Goal: Task Accomplishment & Management: Manage account settings

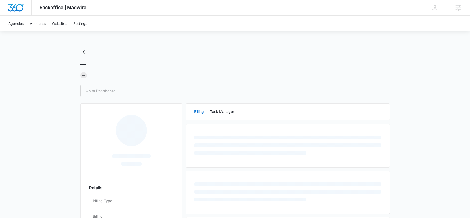
scroll to position [5, 0]
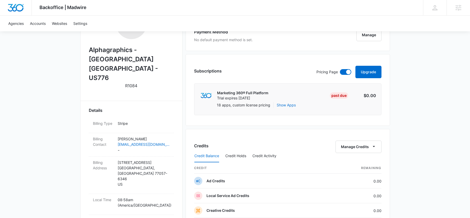
click at [196, 117] on div "Subscriptions Pricing Page Upgrade Marketing 360® Full Platform Trial expires S…" at bounding box center [288, 90] width 205 height 72
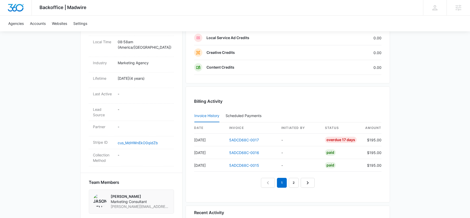
scroll to position [315, 0]
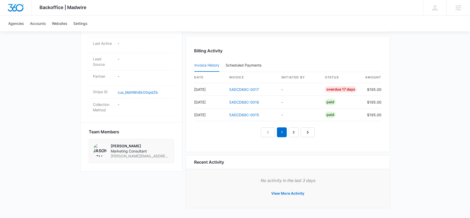
click at [205, 143] on div "Billing Activity Invoice History Scheduled Payments 0 date invoice Initiated By…" at bounding box center [288, 94] width 205 height 116
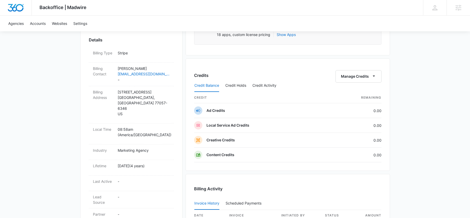
scroll to position [0, 0]
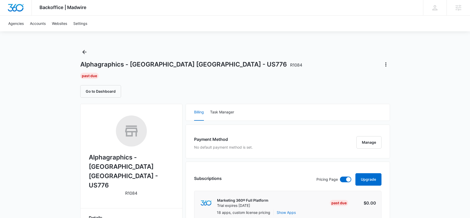
click at [200, 125] on div "Payment Method No default payment method is set. Manage" at bounding box center [288, 141] width 205 height 34
click at [192, 74] on div "Past Due" at bounding box center [235, 76] width 310 height 6
click at [191, 74] on div "Past Due" at bounding box center [235, 76] width 310 height 6
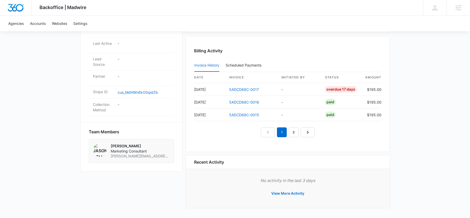
scroll to position [315, 0]
click at [251, 90] on link "5ADCD68C-0017" at bounding box center [244, 89] width 30 height 4
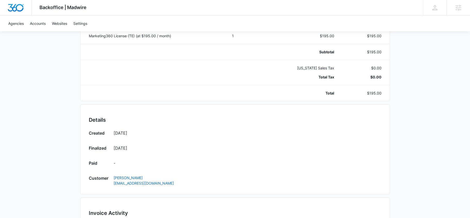
scroll to position [23, 0]
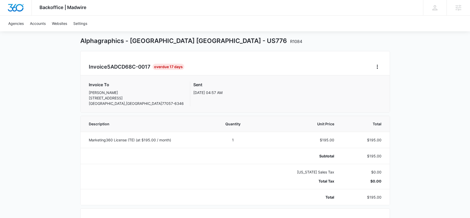
click at [213, 67] on div "Invoice 5ADCD68C-0017 Overdue 17 Days" at bounding box center [235, 67] width 293 height 8
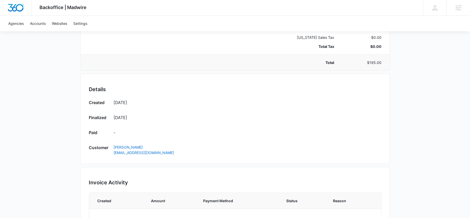
scroll to position [0, 0]
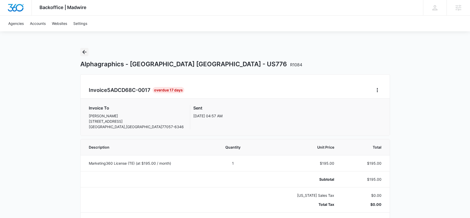
click at [86, 53] on icon "Back" at bounding box center [84, 52] width 6 height 6
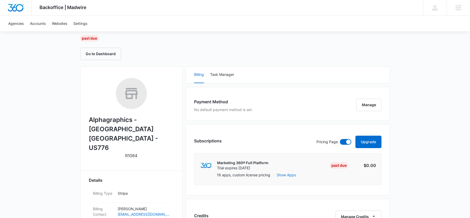
scroll to position [38, 0]
click at [375, 105] on button "Manage" at bounding box center [369, 104] width 25 height 12
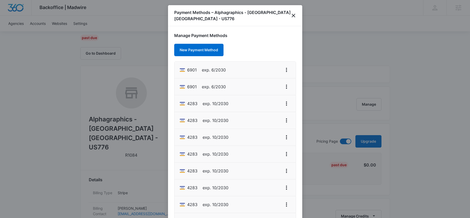
scroll to position [71, 0]
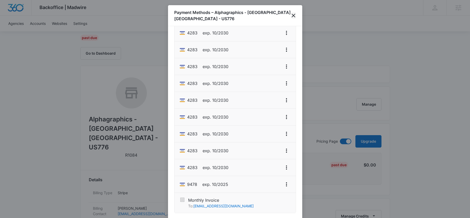
click at [295, 14] on icon "close" at bounding box center [294, 15] width 6 height 6
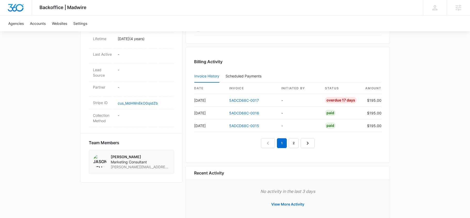
scroll to position [315, 0]
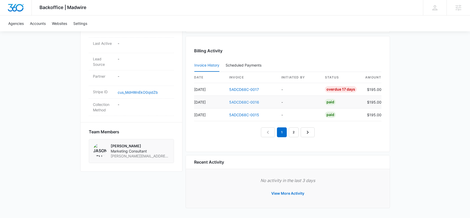
click at [245, 101] on link "5ADCD68C-0016" at bounding box center [244, 102] width 30 height 4
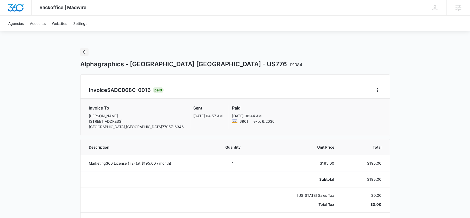
click at [87, 55] on button "Back" at bounding box center [84, 52] width 8 height 8
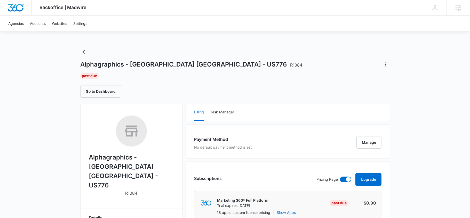
scroll to position [265, 0]
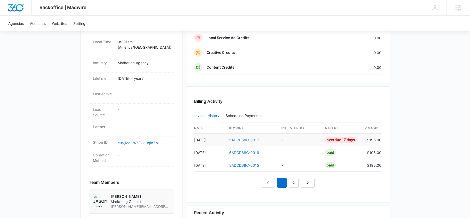
click at [241, 138] on link "5ADCD68C-0017" at bounding box center [244, 139] width 30 height 4
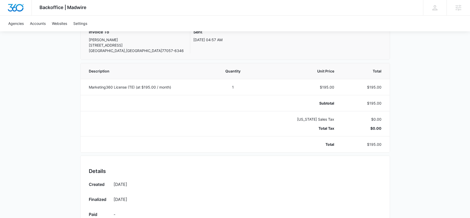
scroll to position [36, 0]
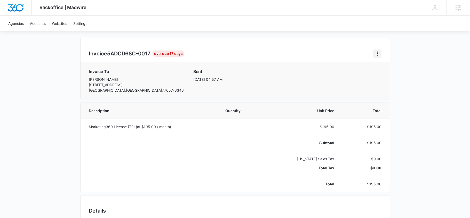
click at [381, 53] on button "Home" at bounding box center [378, 53] width 8 height 8
click at [404, 40] on div "Backoffice | Madwire Apps Settings SH Sean Haney sean.haney@madwire.com My Prof…" at bounding box center [235, 216] width 470 height 505
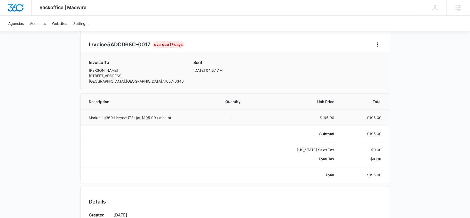
scroll to position [46, 0]
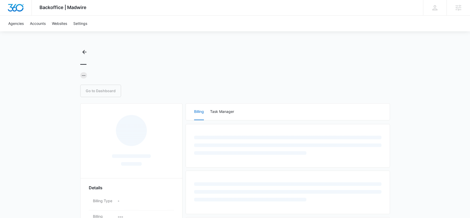
scroll to position [4, 0]
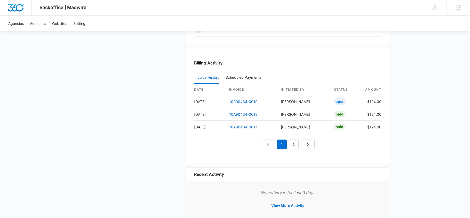
scroll to position [535, 0]
click at [239, 101] on link "10A90434-0019" at bounding box center [243, 100] width 28 height 4
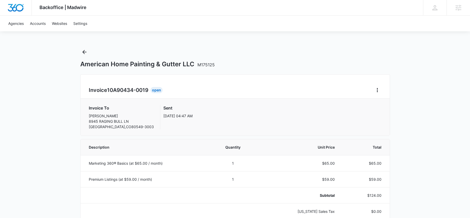
scroll to position [1, 0]
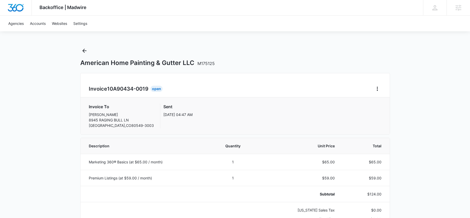
click at [84, 56] on div "American Home Painting & Gutter LLC M175125" at bounding box center [235, 57] width 310 height 20
click at [84, 53] on icon "Back" at bounding box center [84, 51] width 6 height 6
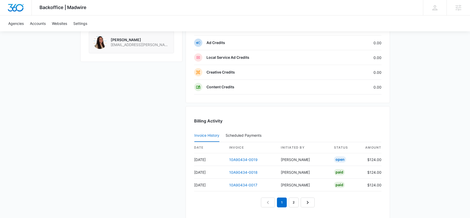
scroll to position [476, 0]
click at [243, 159] on link "10A90434-0019" at bounding box center [243, 159] width 28 height 4
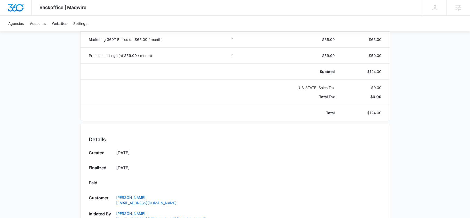
scroll to position [103, 0]
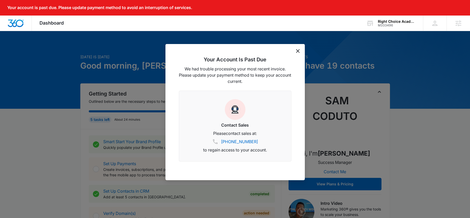
click at [300, 52] on div "Your Account Is Past Due We had trouble processing your most recent invoice. Pl…" at bounding box center [236, 112] width 140 height 136
click at [298, 52] on icon "dismiss this dialog" at bounding box center [298, 51] width 4 height 4
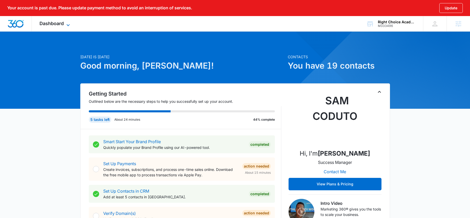
click at [59, 23] on span "Dashboard" at bounding box center [52, 23] width 24 height 5
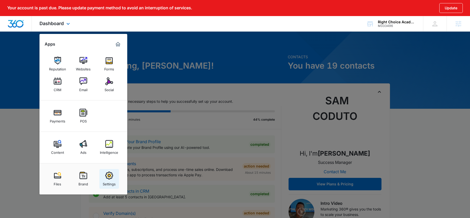
click at [115, 174] on link "Settings" at bounding box center [109, 179] width 20 height 20
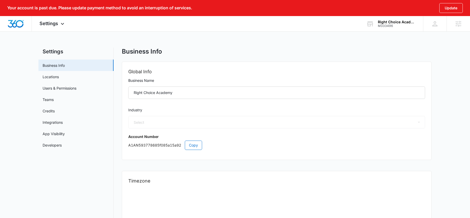
select select "27"
select select "US"
select select "America/[GEOGRAPHIC_DATA]"
click at [61, 86] on link "Users & Permissions" at bounding box center [60, 87] width 34 height 5
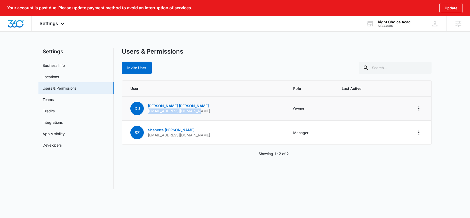
drag, startPoint x: 209, startPoint y: 111, endPoint x: 146, endPoint y: 110, distance: 62.3
click at [146, 110] on td "DJ [PERSON_NAME] [EMAIL_ADDRESS][DOMAIN_NAME]" at bounding box center [204, 108] width 165 height 24
copy p "[EMAIL_ADDRESS][DOMAIN_NAME]"
click at [225, 47] on div "Your account is past due. Please update payment method to avoid an interruption…" at bounding box center [235, 97] width 470 height 195
